Goal: Find specific page/section: Find specific page/section

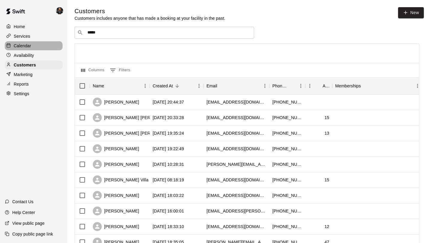
click at [29, 45] on p "Calendar" at bounding box center [22, 46] width 17 height 6
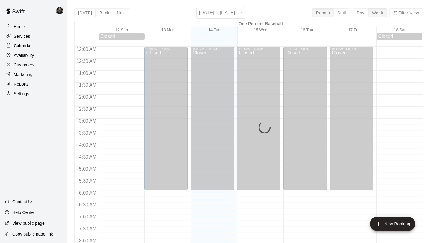
scroll to position [339, 0]
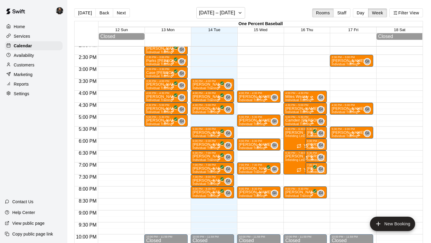
click at [24, 66] on p "Customers" at bounding box center [24, 65] width 21 height 6
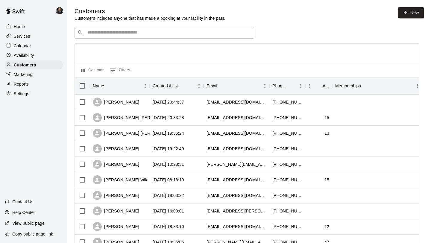
click at [133, 28] on div "​ ​" at bounding box center [165, 33] width 180 height 12
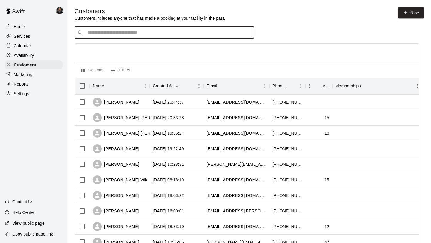
click at [133, 34] on input "Search customers by name or email" at bounding box center [169, 33] width 166 height 6
type input "***"
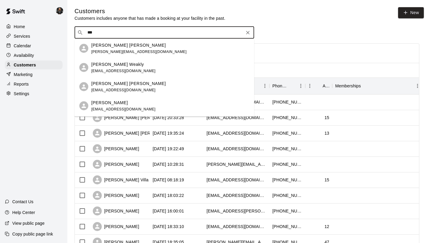
click at [247, 31] on icon "Clear" at bounding box center [248, 33] width 4 height 4
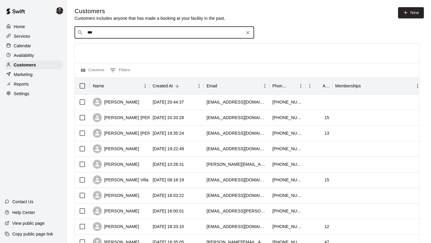
type input "****"
click at [202, 46] on div "Shay Weakly [EMAIL_ADDRESS][DOMAIN_NAME]" at bounding box center [170, 48] width 158 height 13
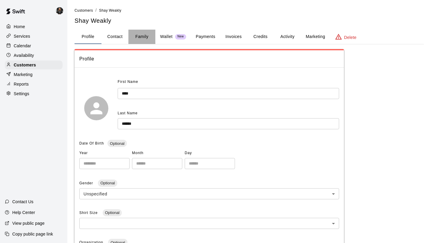
click at [138, 34] on button "Family" at bounding box center [141, 37] width 27 height 14
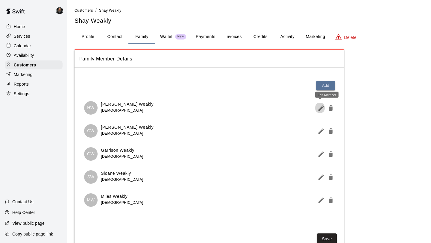
click at [321, 109] on icon "Edit Member" at bounding box center [320, 107] width 7 height 7
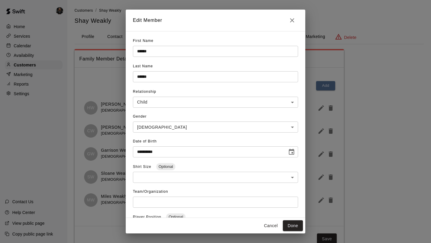
scroll to position [60, 0]
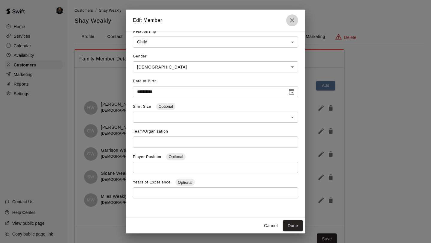
click at [287, 22] on button "Close" at bounding box center [292, 20] width 12 height 12
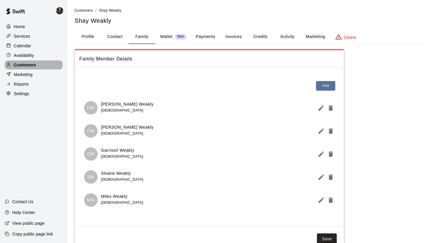
click at [26, 63] on p "Customers" at bounding box center [25, 65] width 22 height 6
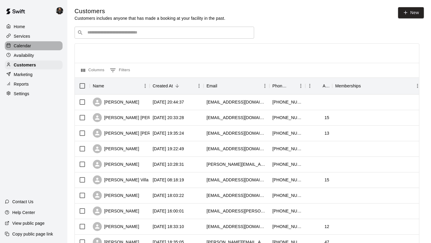
click at [36, 44] on div "Calendar" at bounding box center [34, 45] width 58 height 9
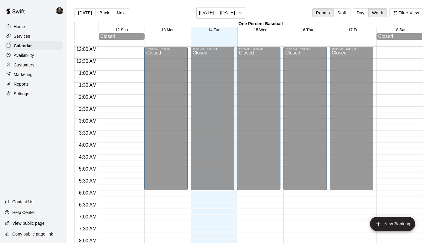
scroll to position [340, 0]
